Goal: Task Accomplishment & Management: Manage account settings

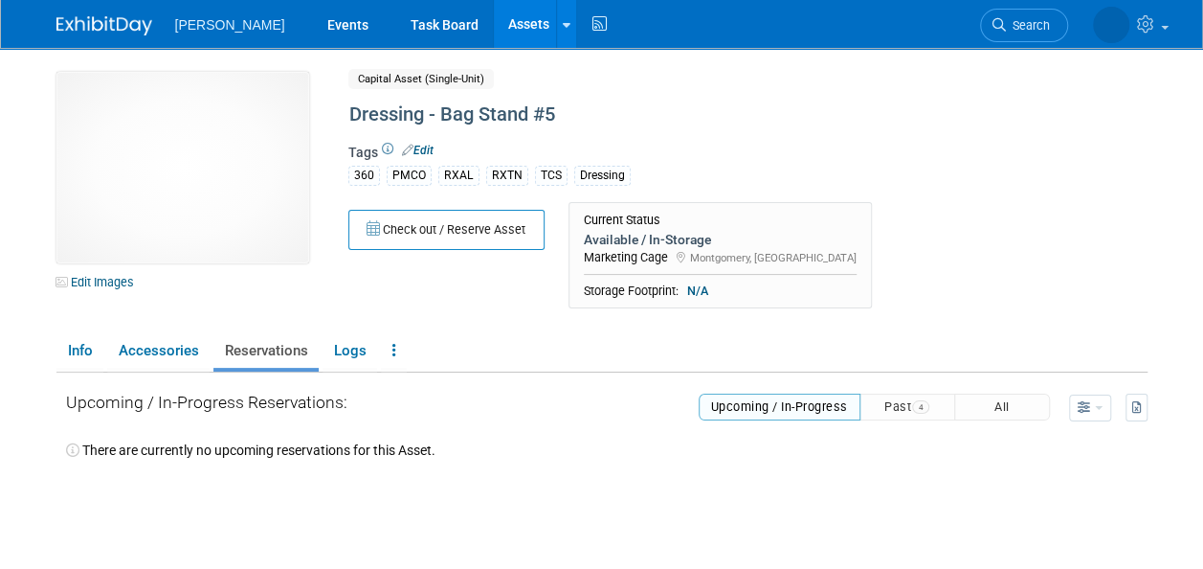
drag, startPoint x: 471, startPoint y: 33, endPoint x: 481, endPoint y: 40, distance: 12.3
click at [494, 33] on link "Assets" at bounding box center [529, 24] width 70 height 48
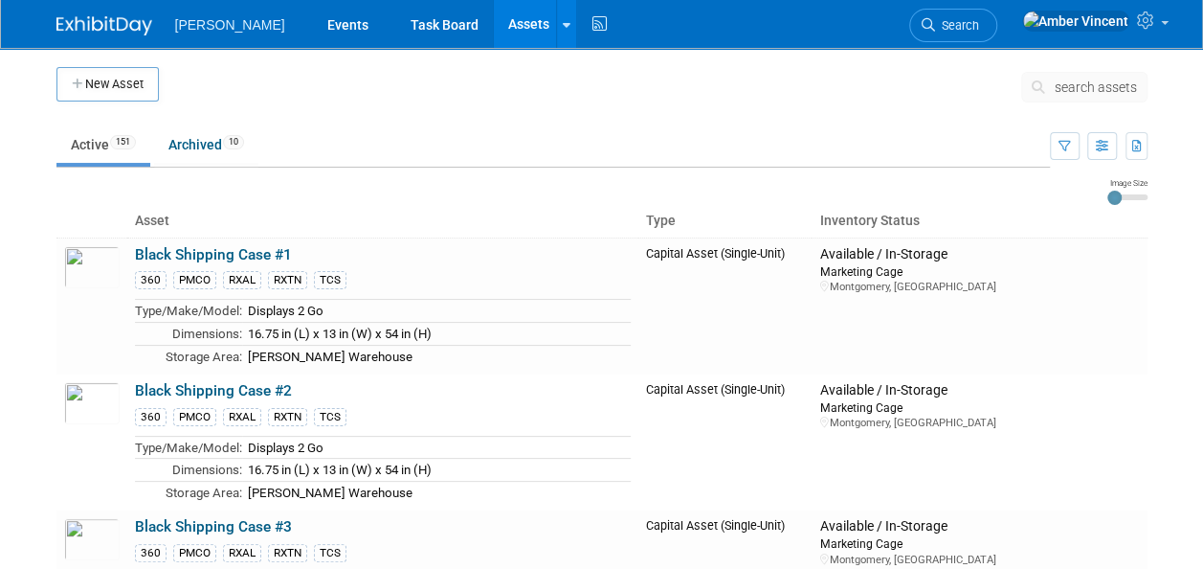
click at [1072, 87] on span "search assets" at bounding box center [1096, 86] width 82 height 15
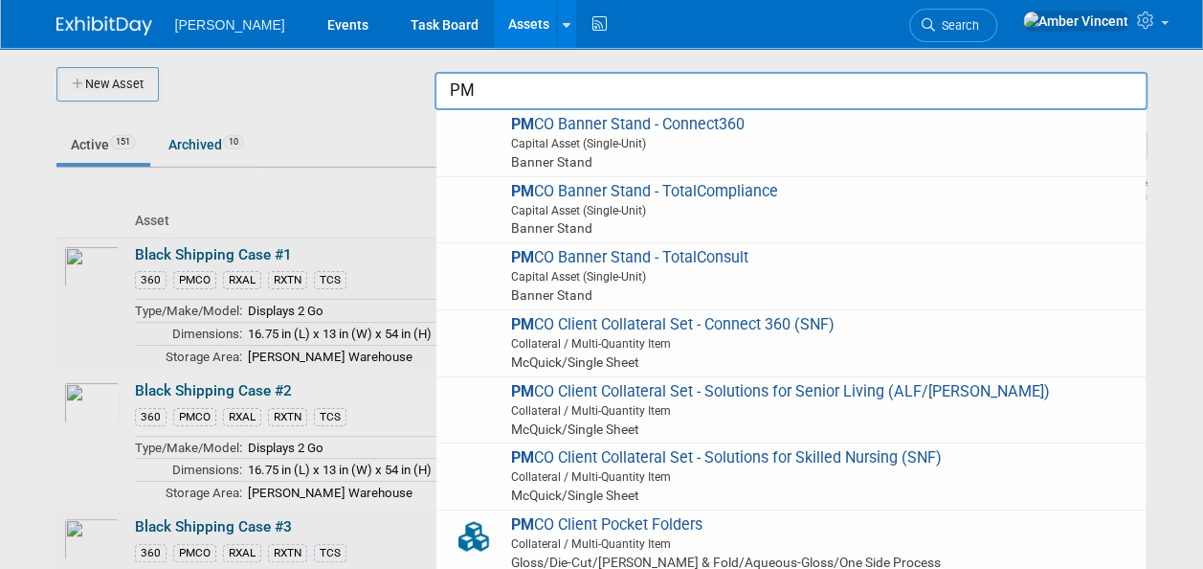
type input "P"
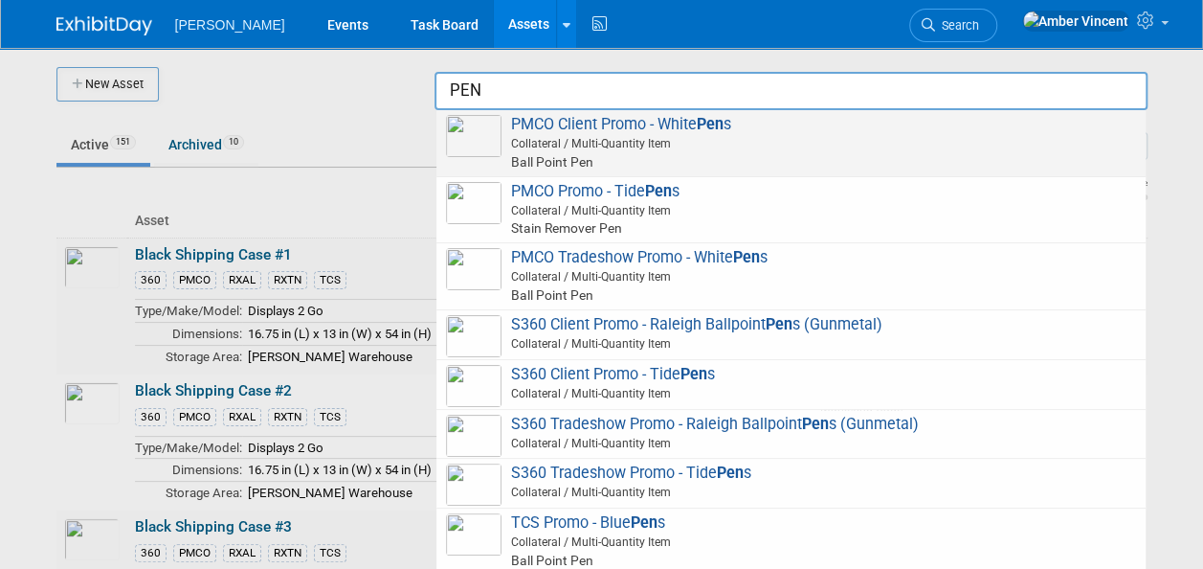
click at [724, 151] on span "Collateral / Multi-Quantity Item" at bounding box center [794, 143] width 685 height 17
type input "PMCO Client Promo - White Pens"
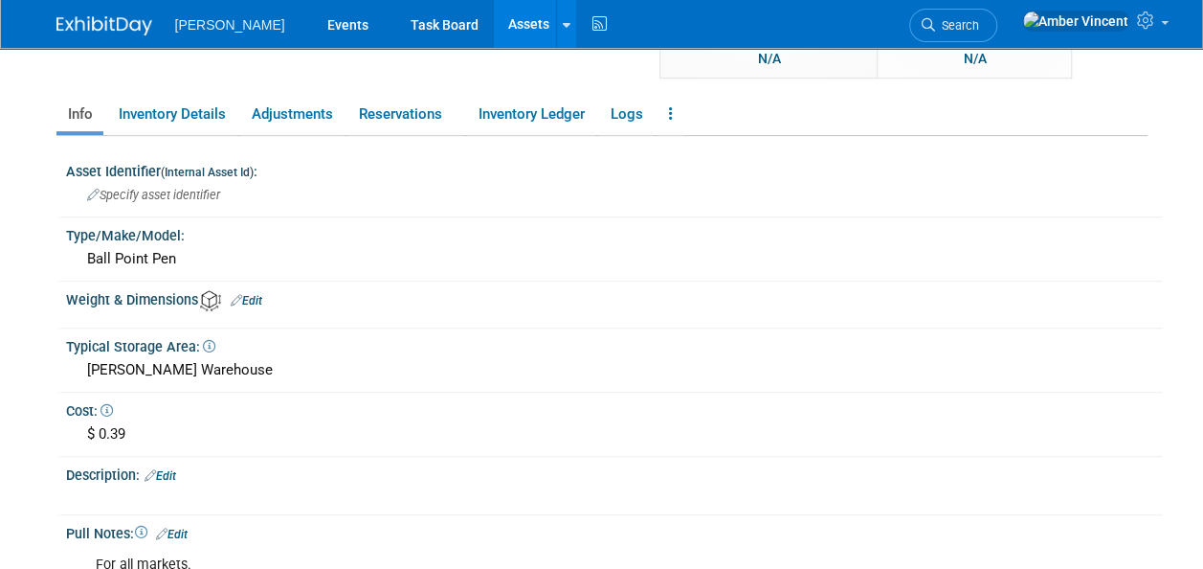
scroll to position [96, 0]
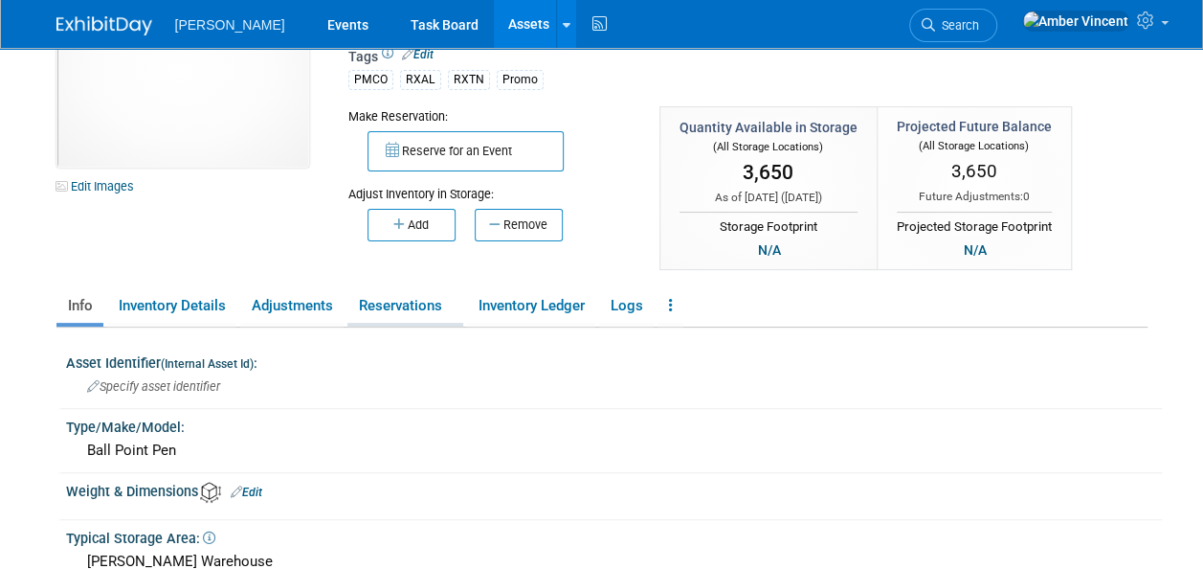
click at [399, 295] on link "Reservations" at bounding box center [406, 306] width 116 height 34
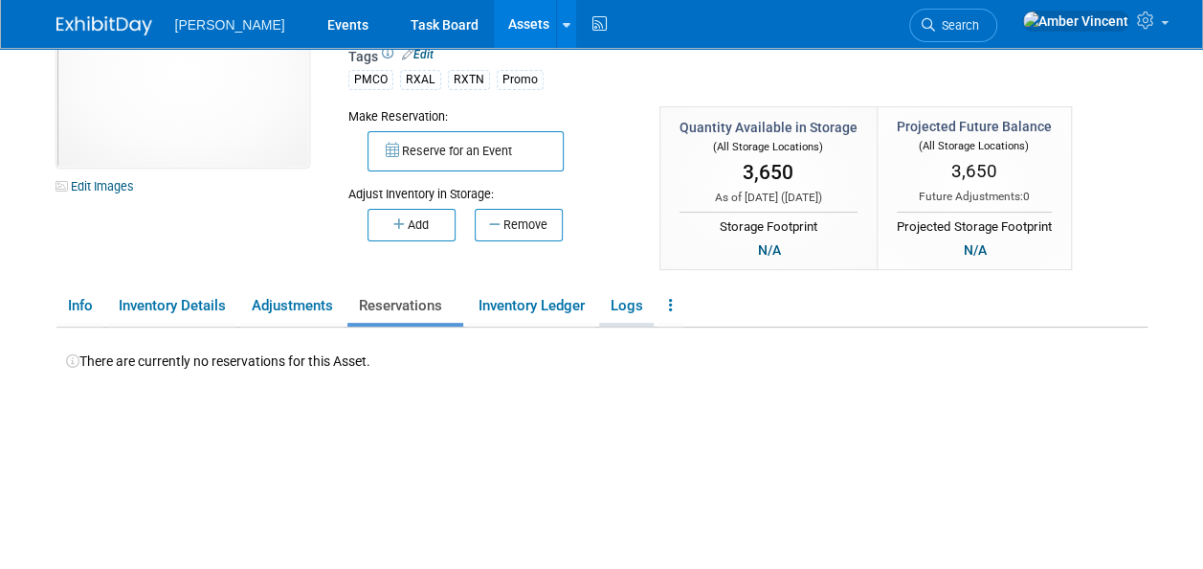
click at [628, 303] on link "Logs" at bounding box center [626, 306] width 55 height 34
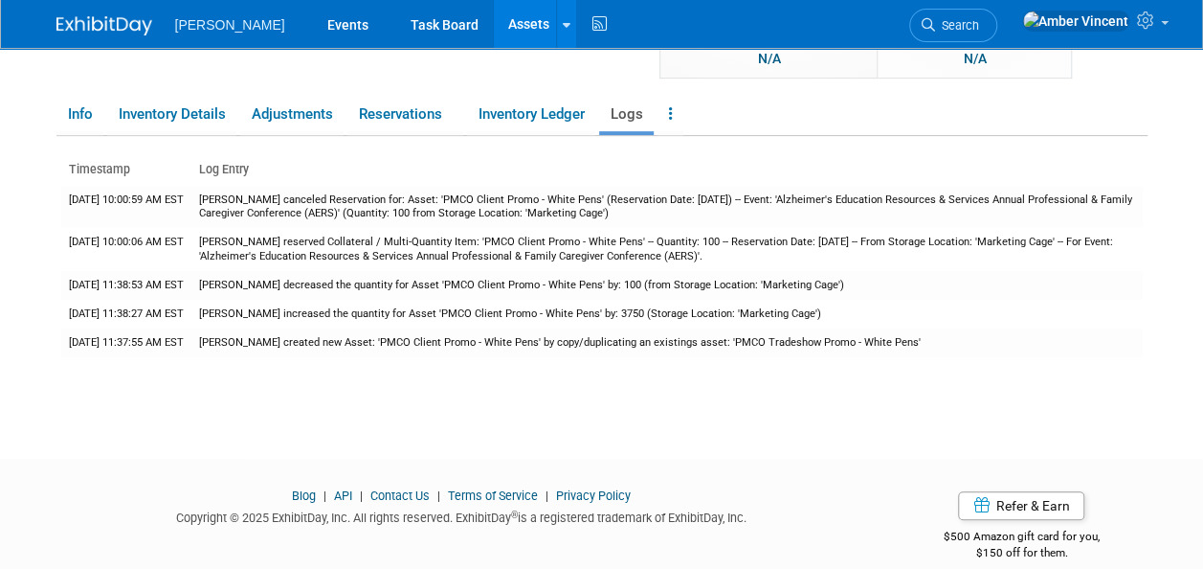
scroll to position [0, 0]
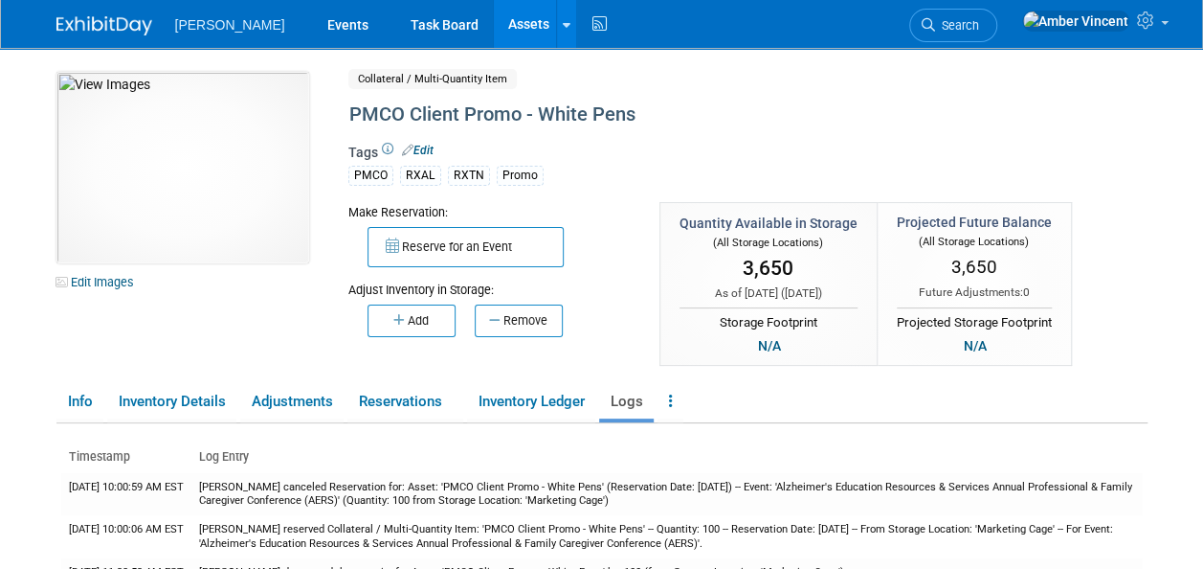
click at [506, 318] on button "Remove" at bounding box center [519, 320] width 88 height 33
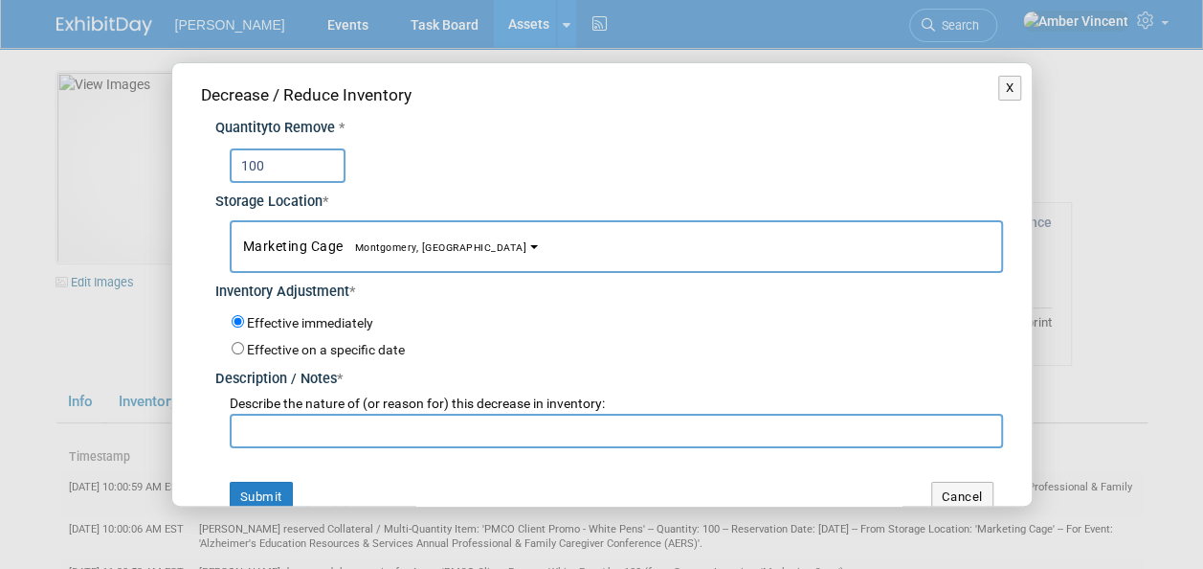
type input "100"
click at [290, 418] on input "text" at bounding box center [617, 431] width 774 height 34
type input "s"
type input "[PERSON_NAME] promo pen request from website"
click at [279, 483] on button "Submit" at bounding box center [261, 497] width 63 height 31
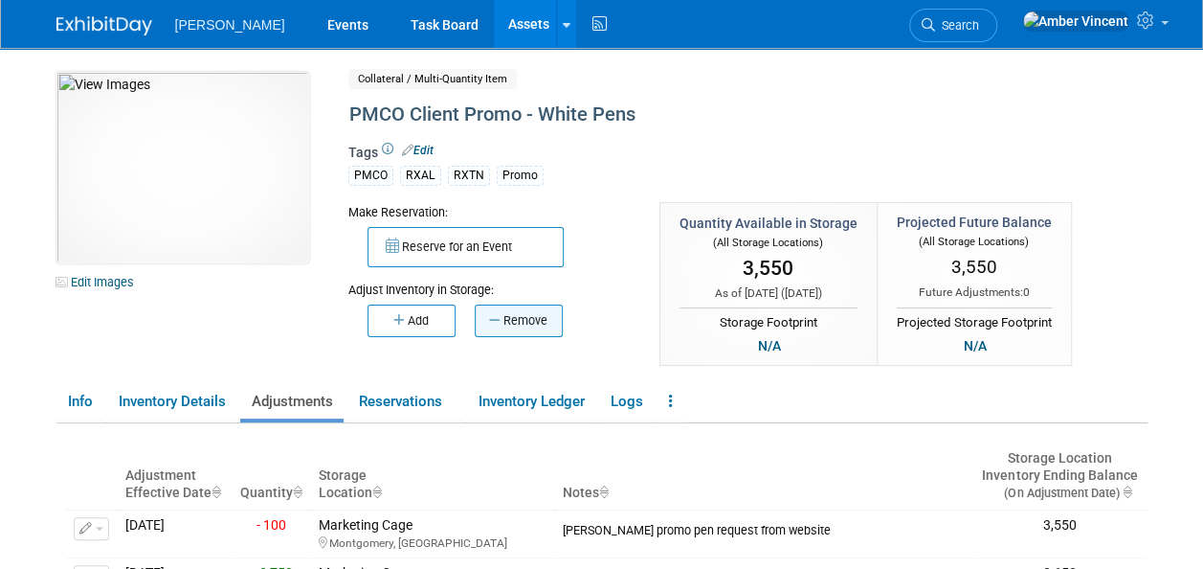
click at [504, 320] on button "Remove" at bounding box center [519, 320] width 88 height 33
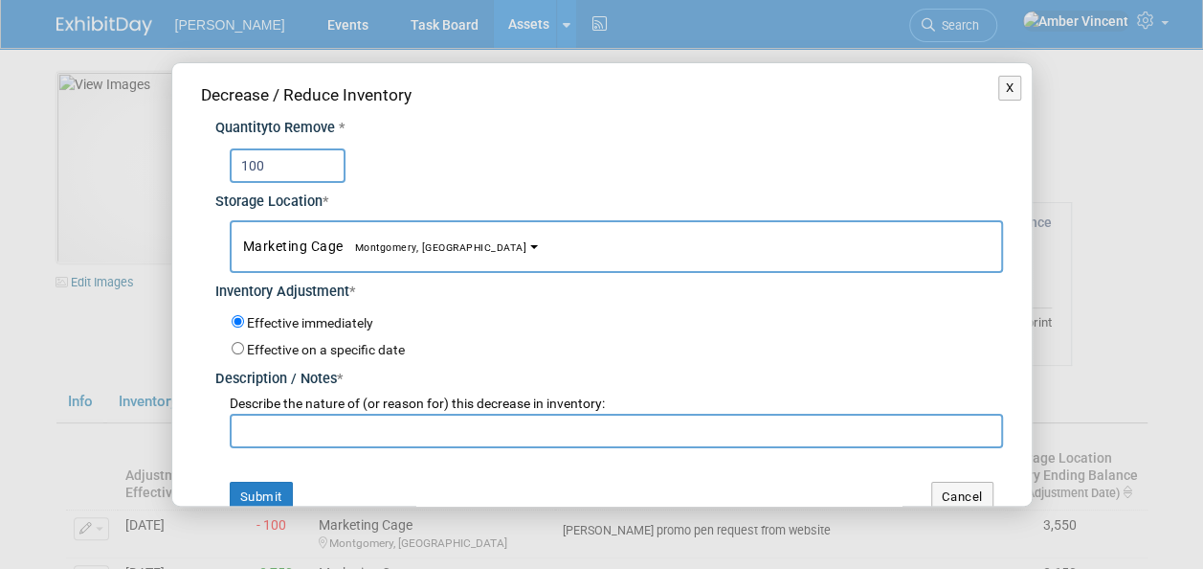
type input "100"
click at [309, 417] on input "text" at bounding box center [617, 431] width 774 height 34
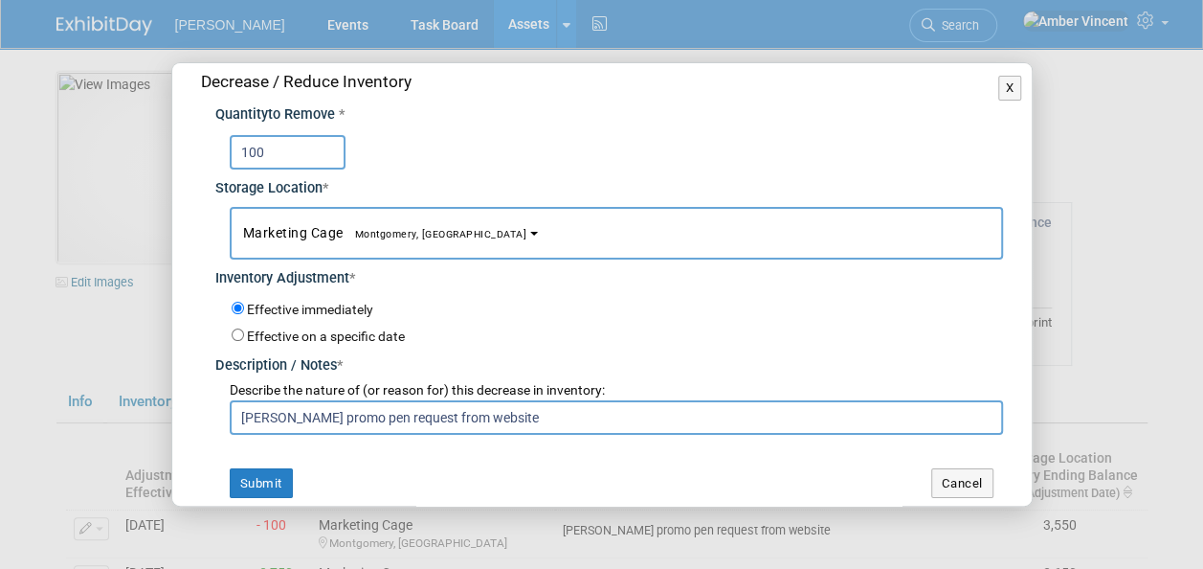
scroll to position [24, 0]
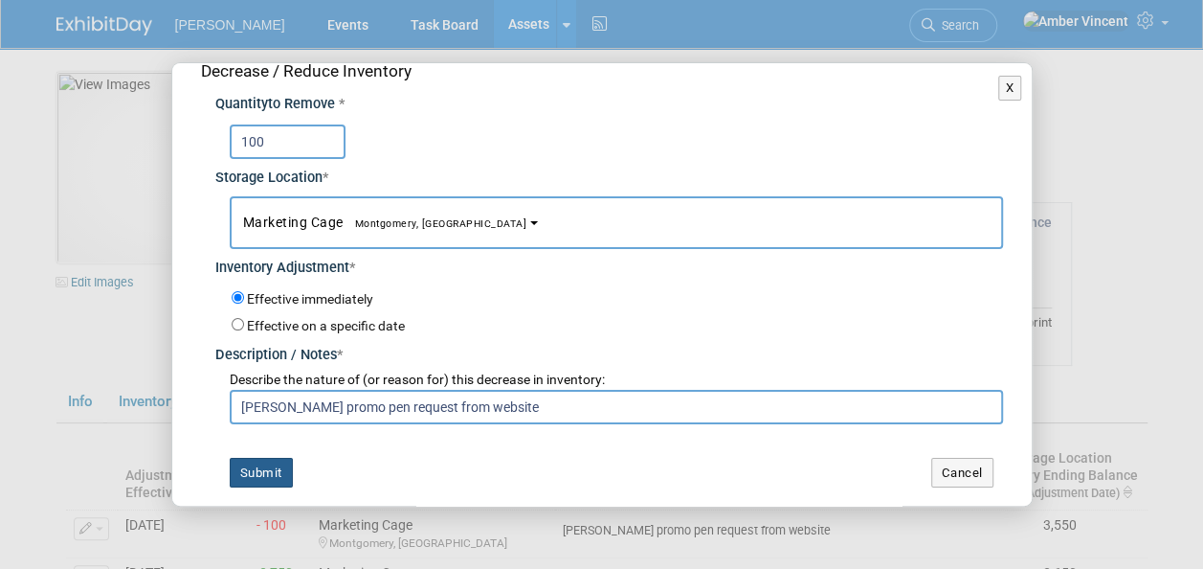
type input "[PERSON_NAME] promo pen request from website"
click at [262, 458] on button "Submit" at bounding box center [261, 473] width 63 height 31
